Goal: Task Accomplishment & Management: Complete application form

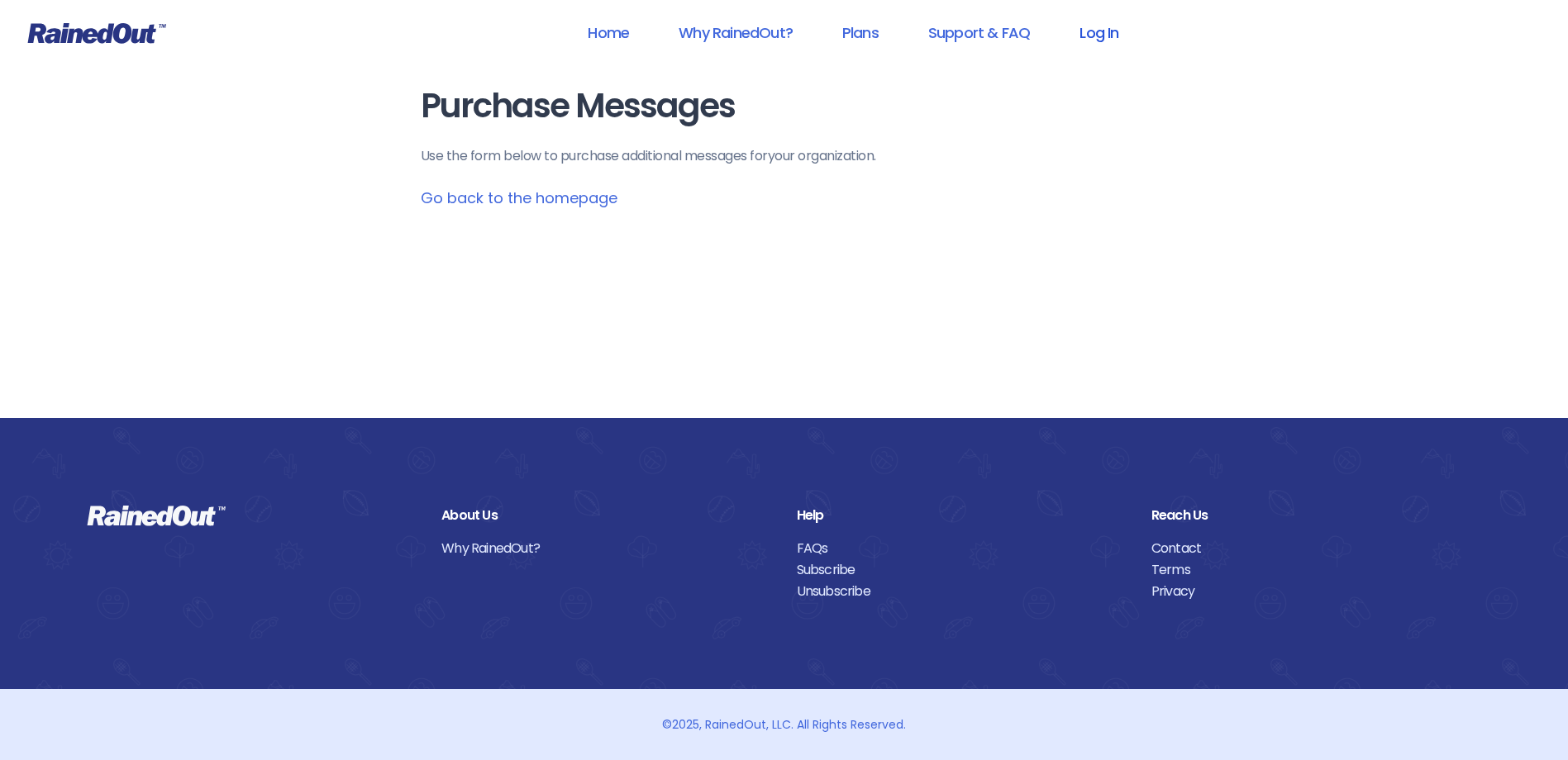
click at [1117, 43] on link "Log In" at bounding box center [1098, 32] width 82 height 37
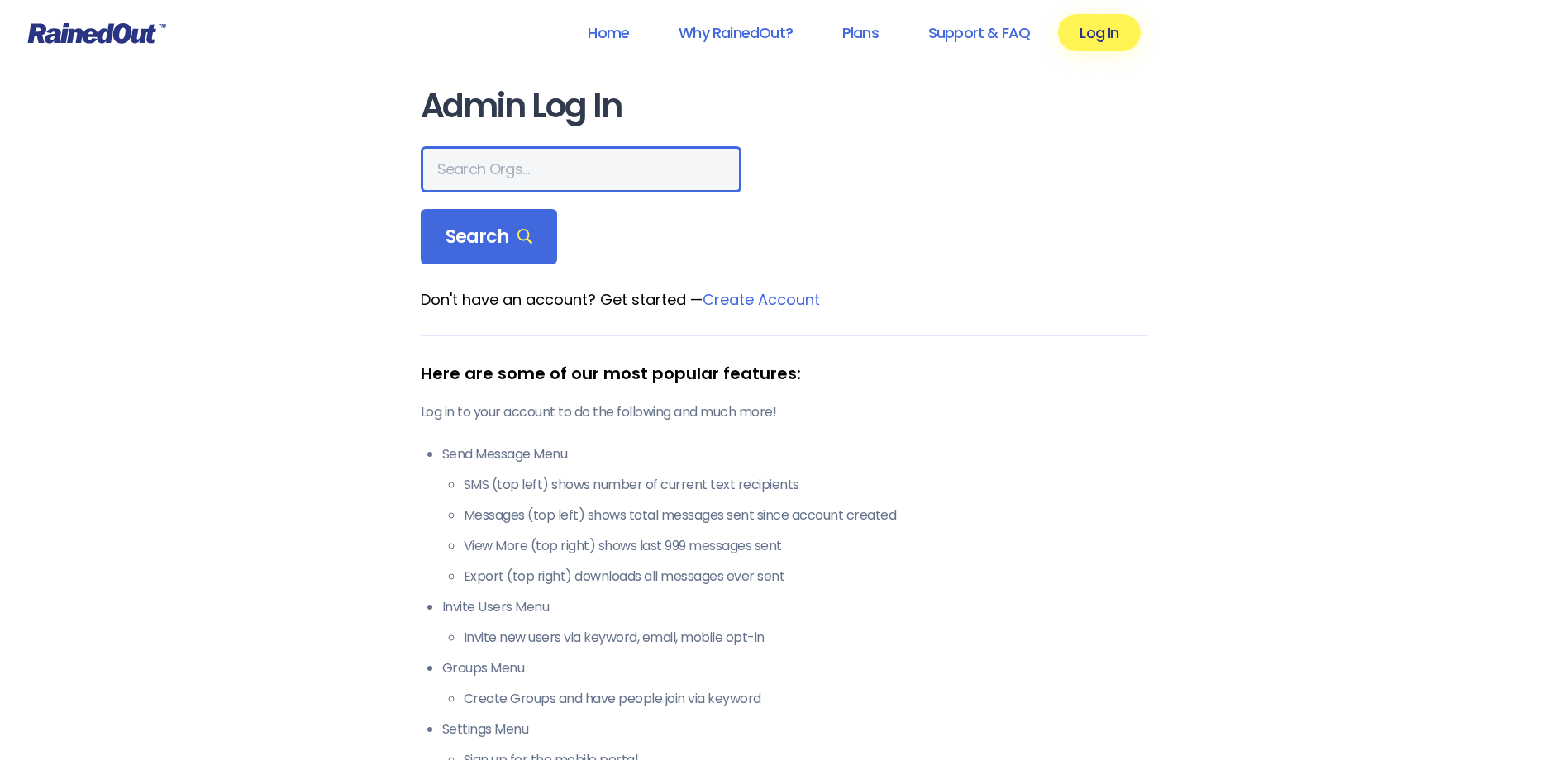
click at [574, 170] on input "text" at bounding box center [580, 169] width 320 height 47
type input "[PERSON_NAME]"
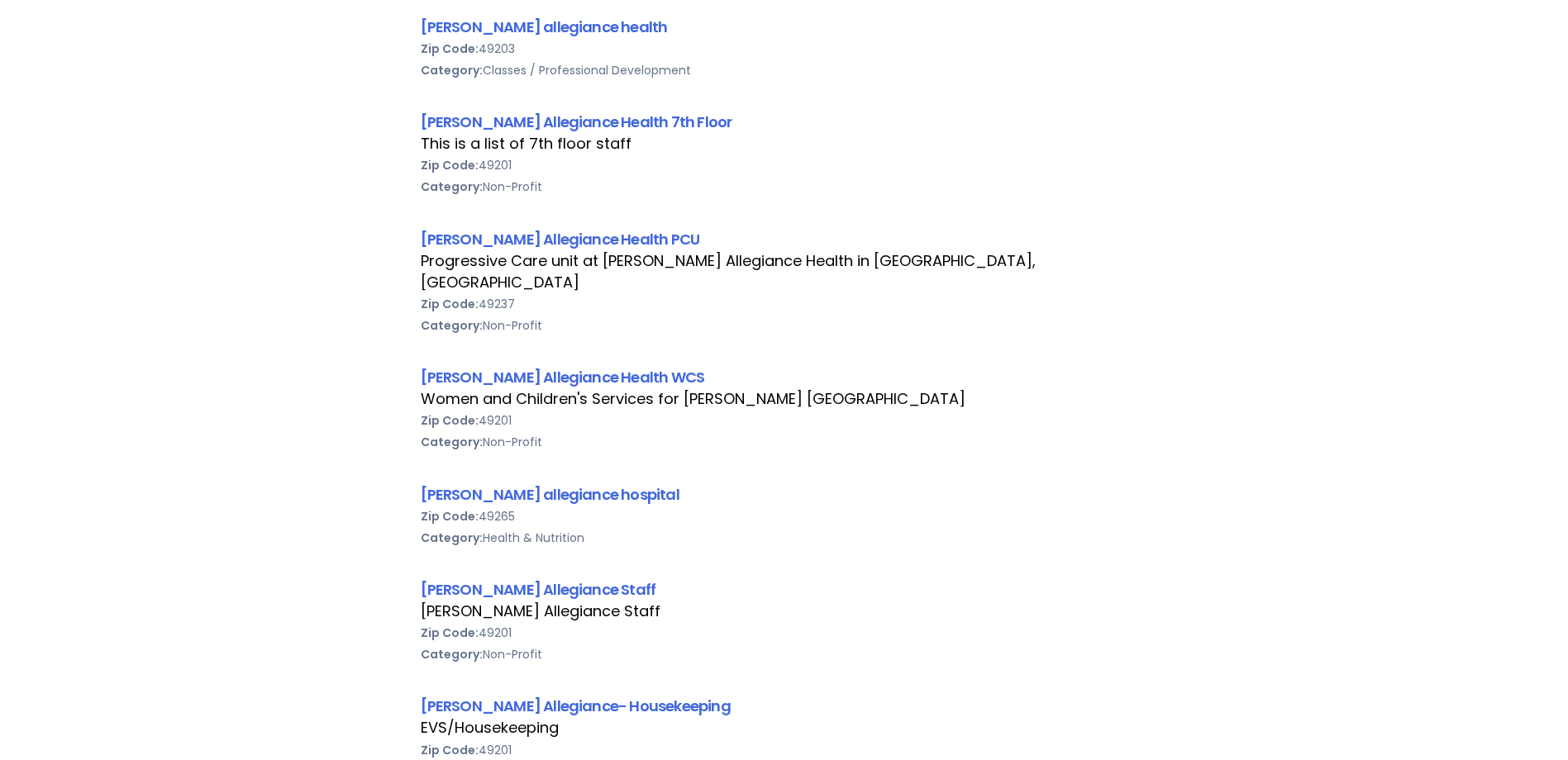
scroll to position [1074, 0]
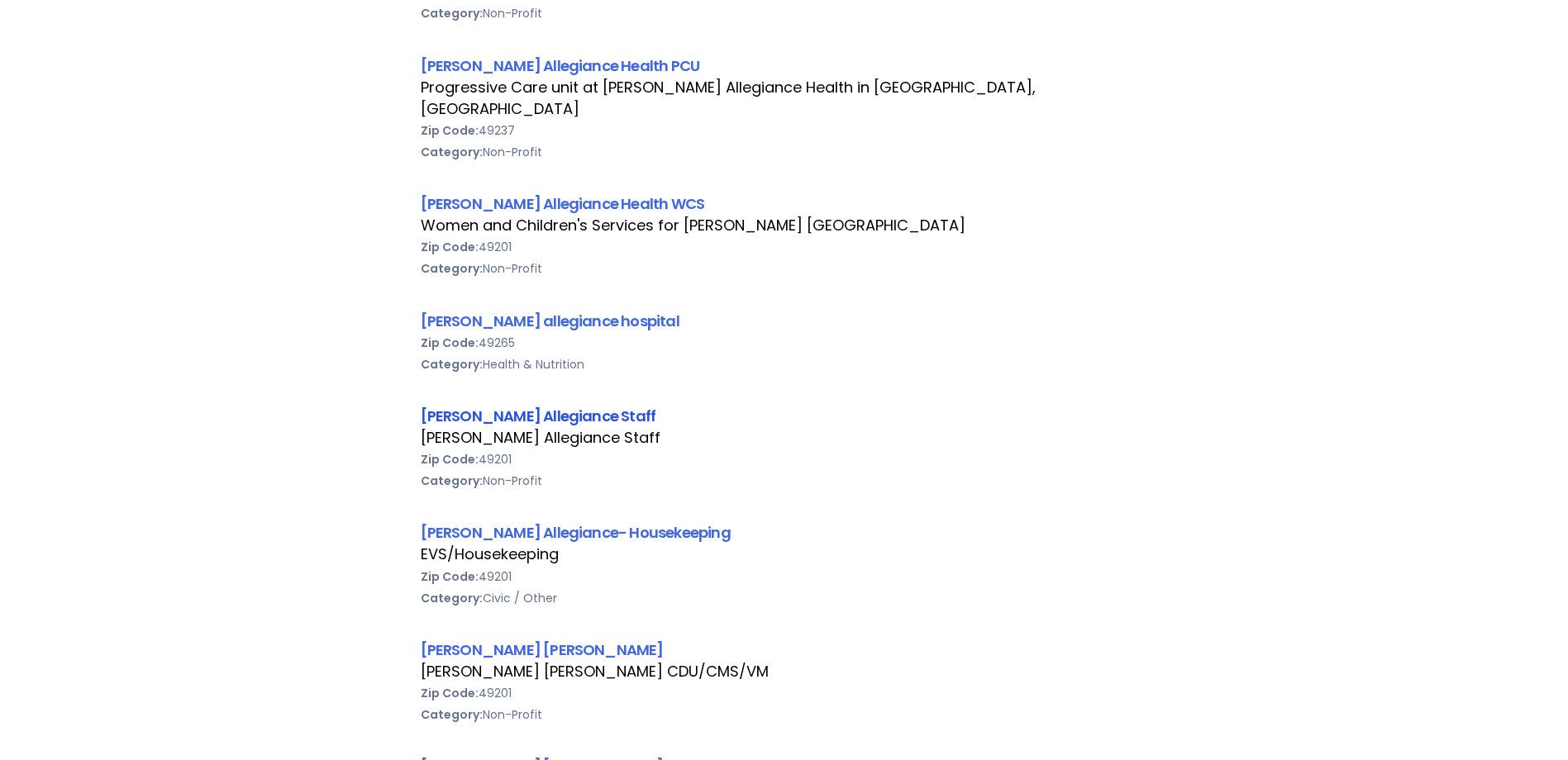
click at [547, 405] on link "[PERSON_NAME] Allegiance Staff" at bounding box center [538, 416] width 235 height 21
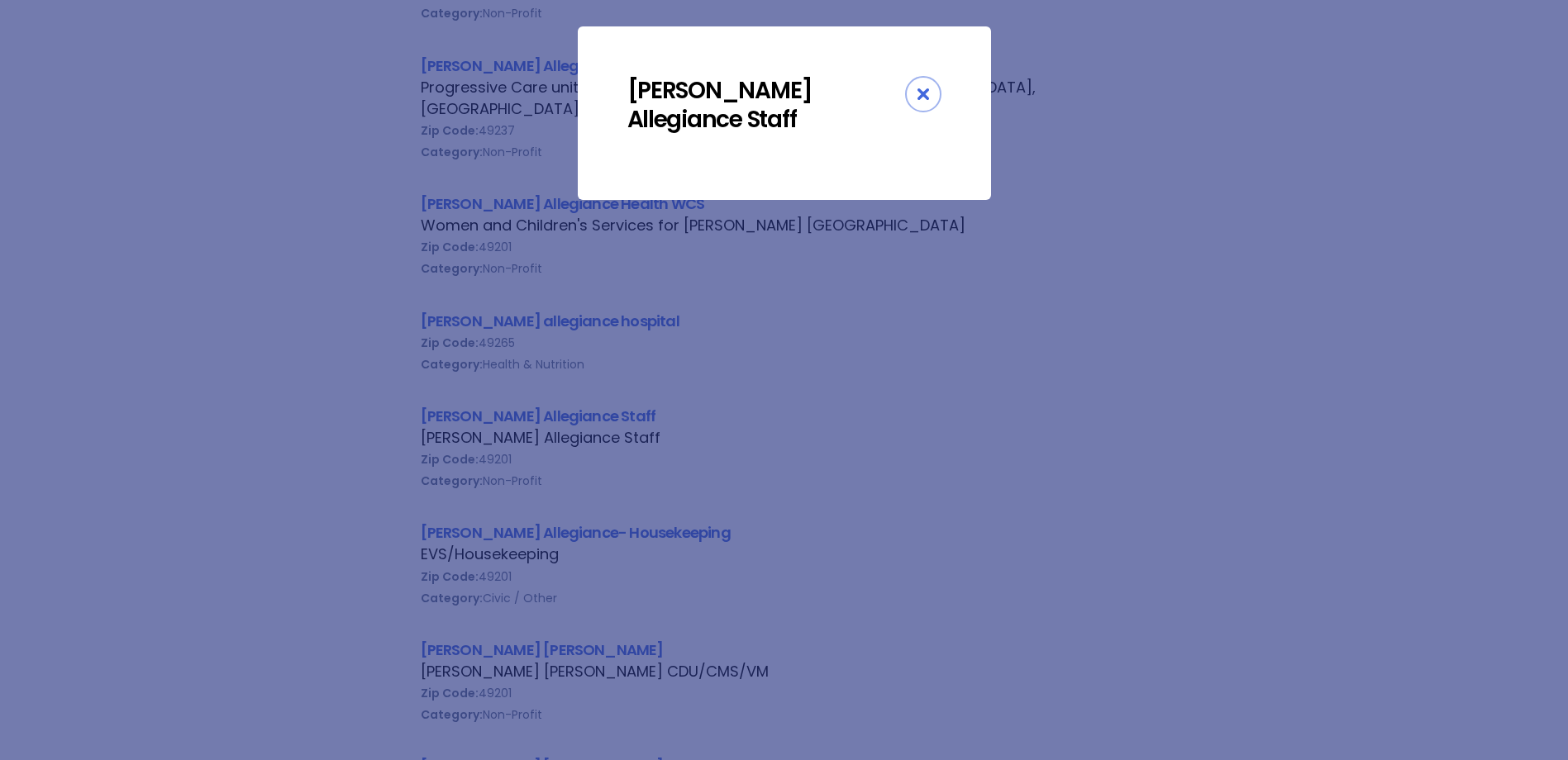
click at [917, 92] on icon "Close" at bounding box center [923, 94] width 11 height 11
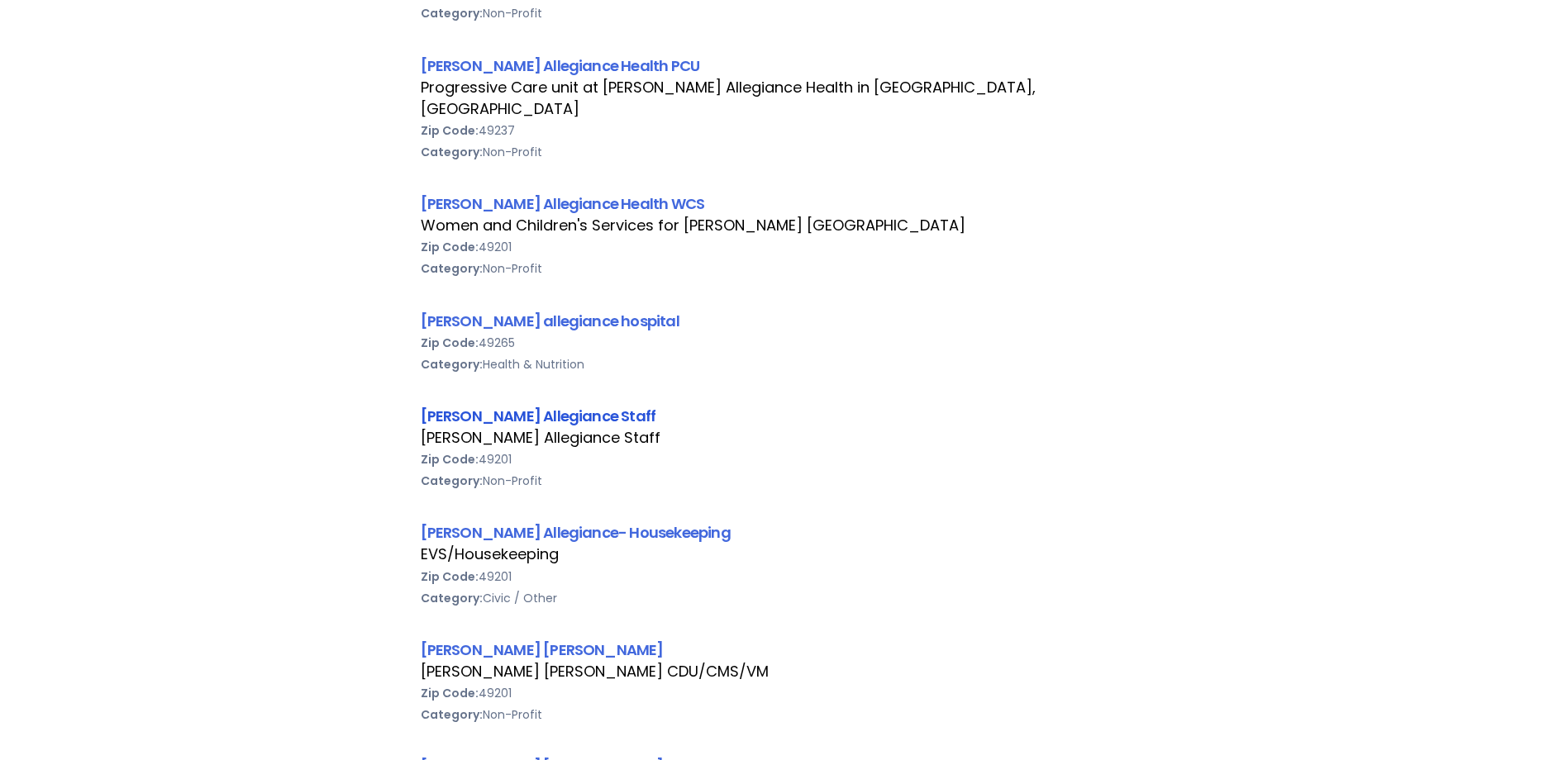
click at [555, 405] on link "[PERSON_NAME] Allegiance Staff" at bounding box center [538, 416] width 235 height 21
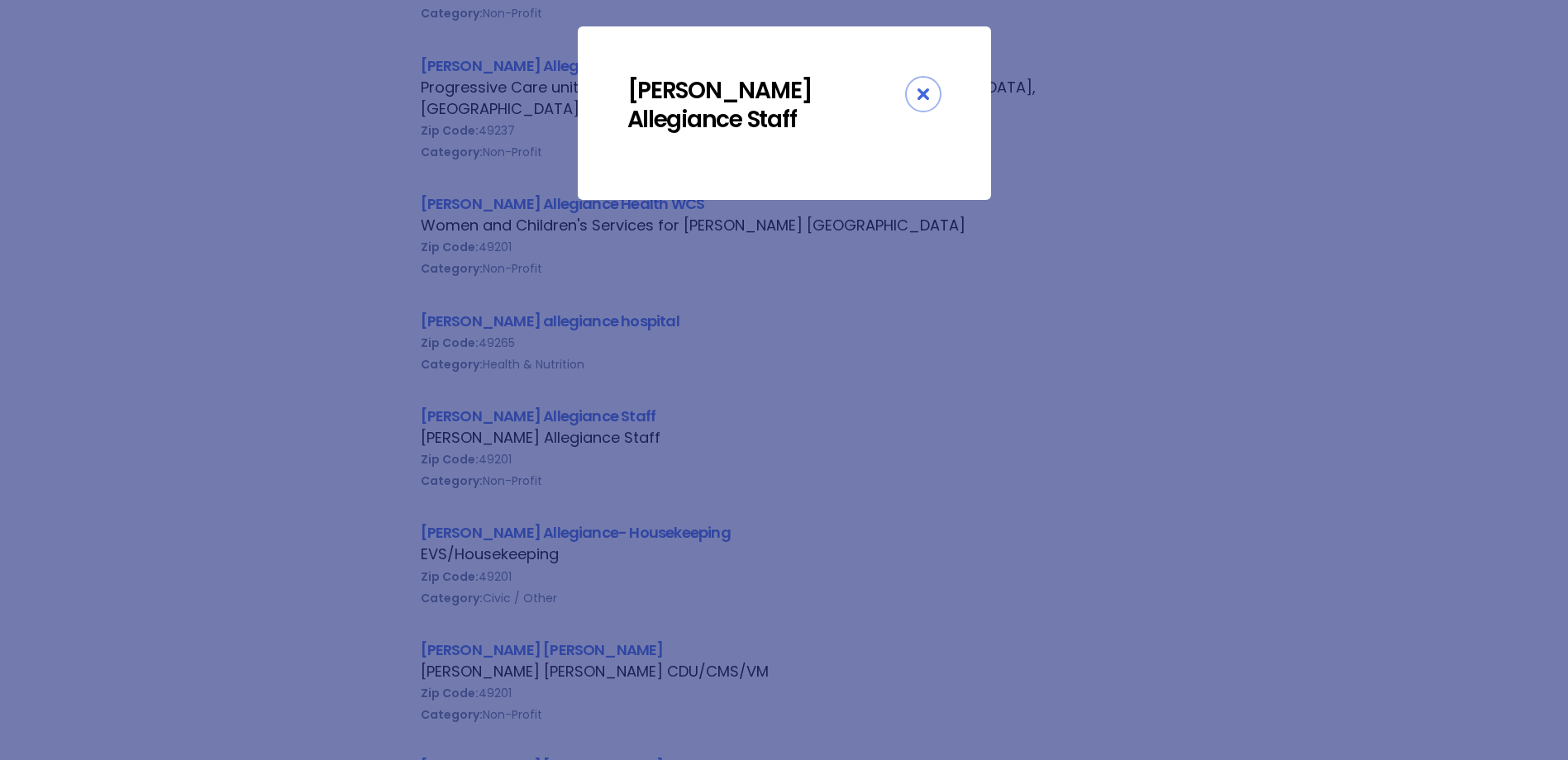
scroll to position [1238, 0]
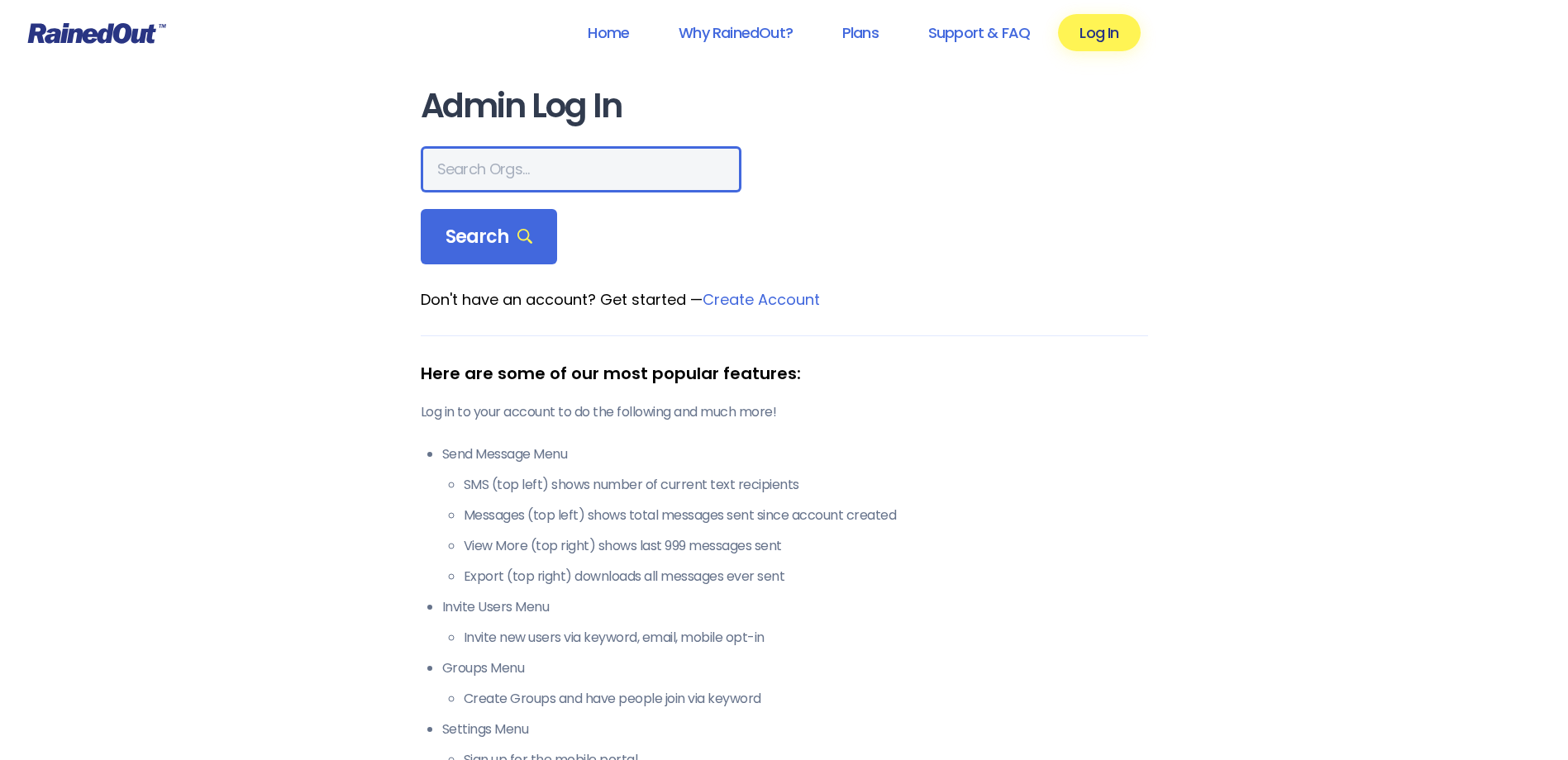
click at [543, 172] on input "text" at bounding box center [580, 169] width 320 height 47
type input "[PERSON_NAME]"
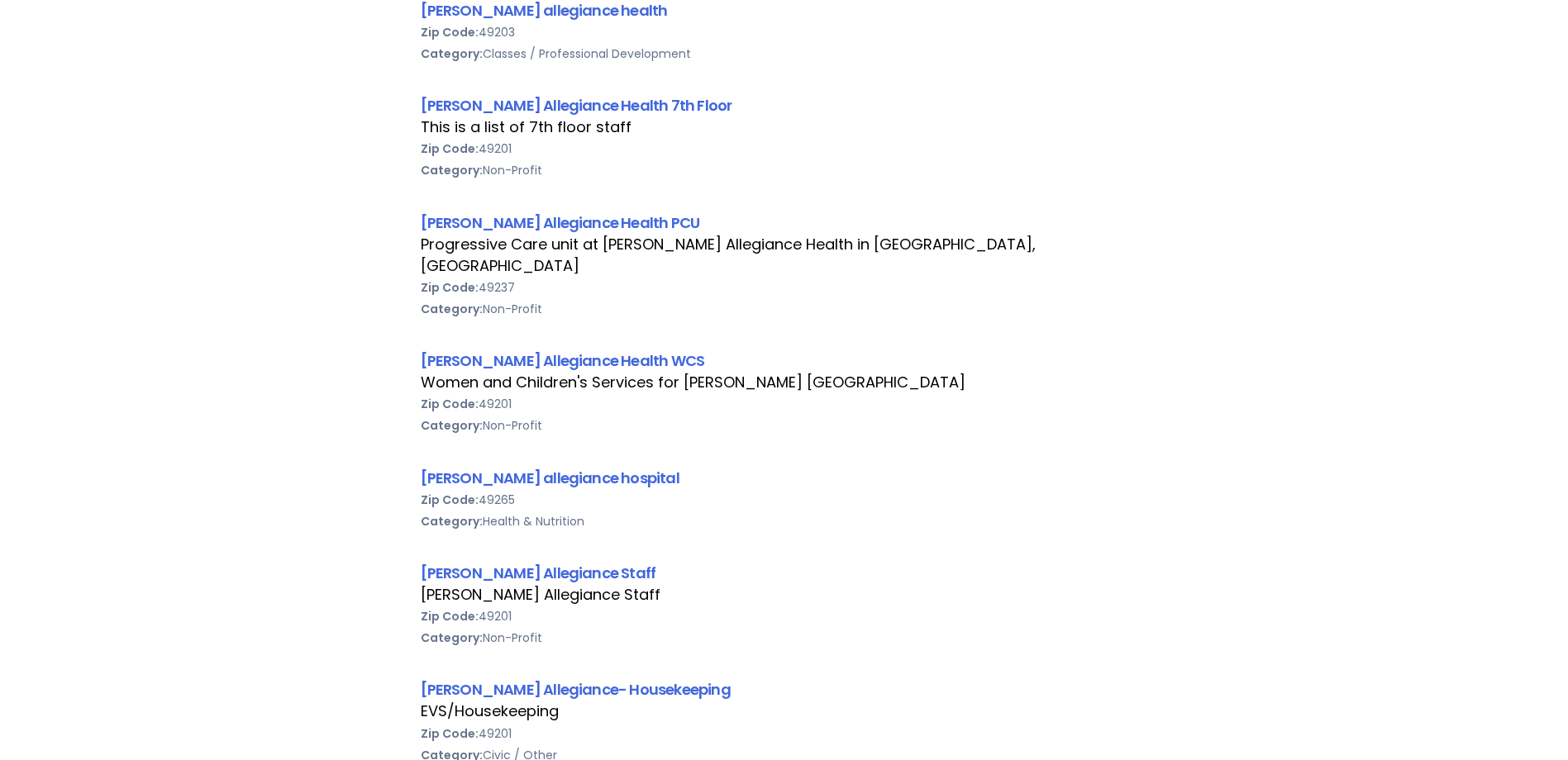
scroll to position [992, 0]
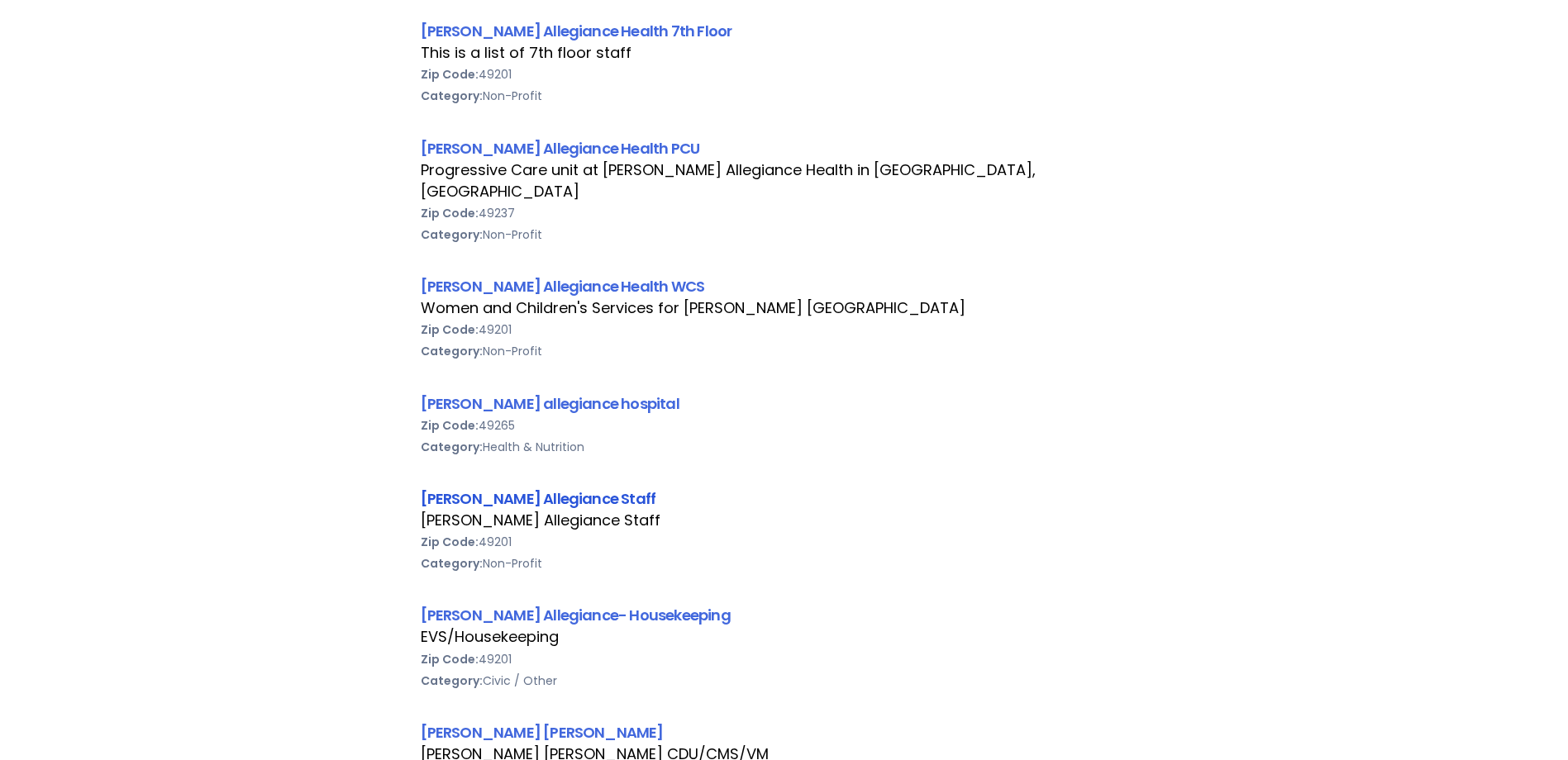
click at [538, 488] on link "[PERSON_NAME] Allegiance Staff" at bounding box center [538, 498] width 235 height 21
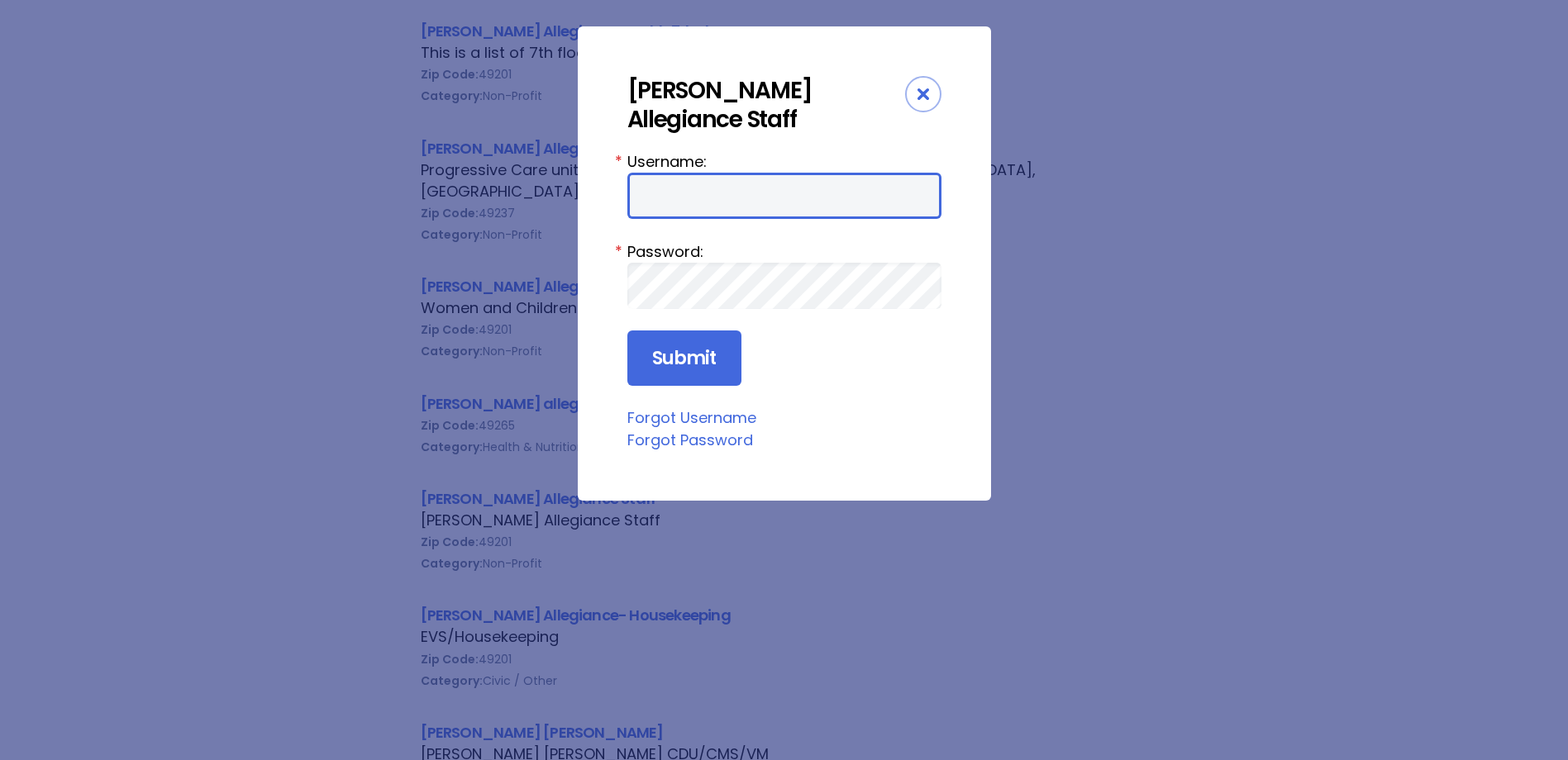
type input "HFAstaff"
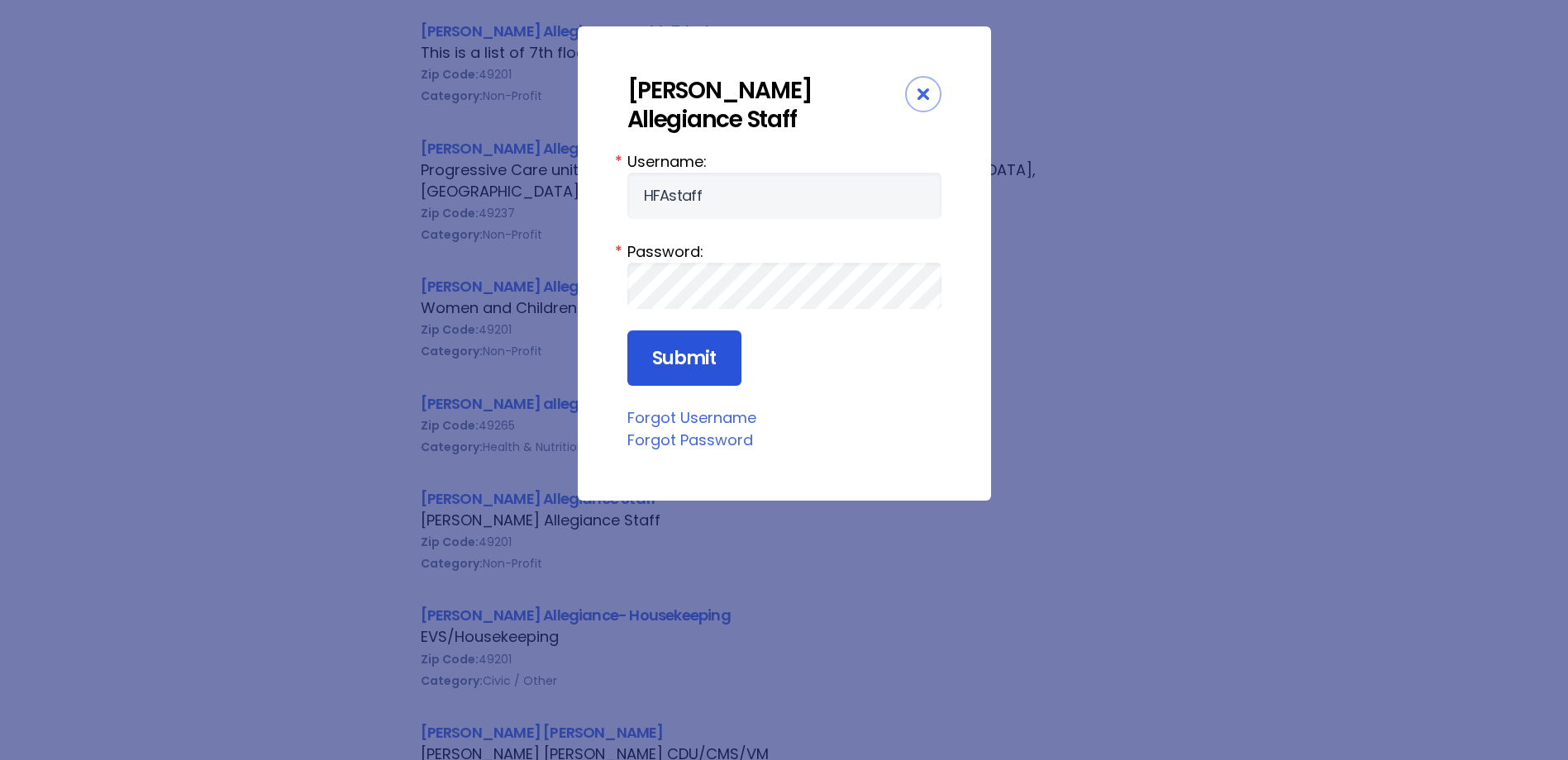
click at [701, 355] on input "Submit" at bounding box center [685, 359] width 114 height 56
